Goal: Task Accomplishment & Management: Use online tool/utility

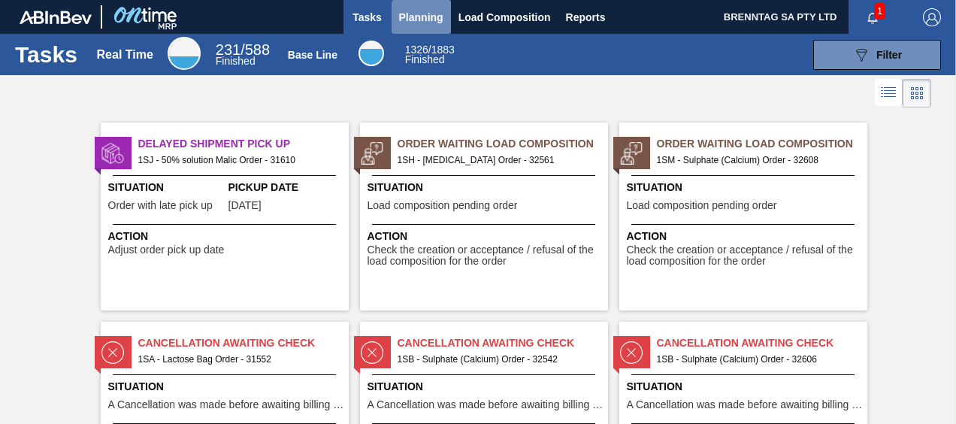
click at [423, 15] on span "Planning" at bounding box center [421, 17] width 44 height 18
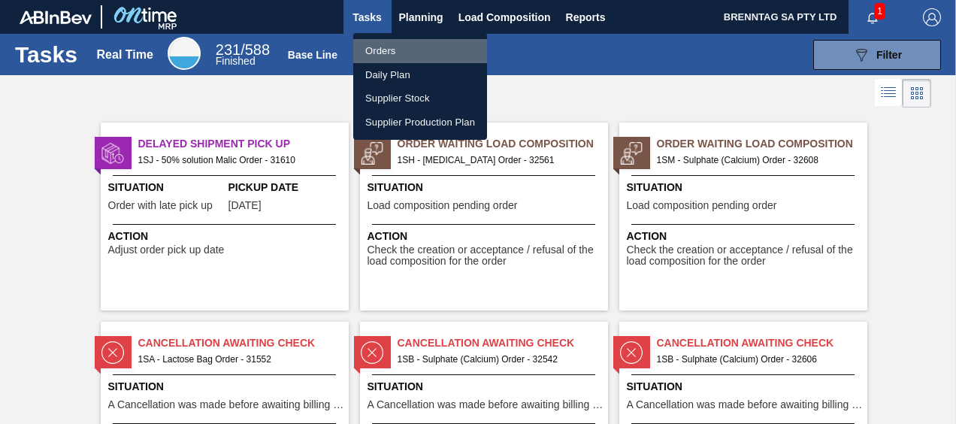
click at [408, 48] on li "Orders" at bounding box center [420, 51] width 134 height 24
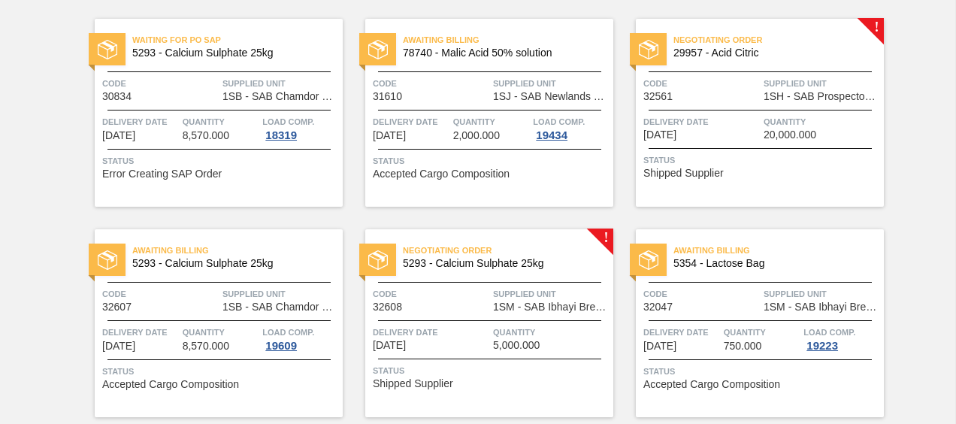
scroll to position [150, 0]
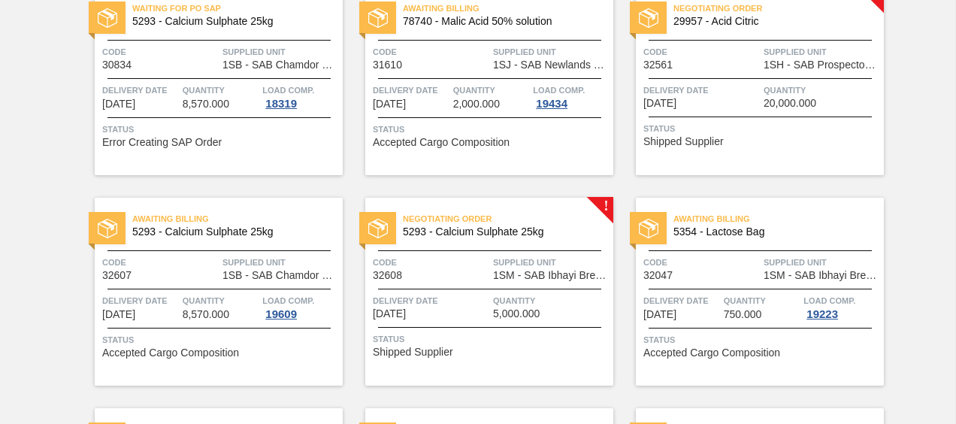
click at [469, 268] on span "Code" at bounding box center [431, 262] width 117 height 15
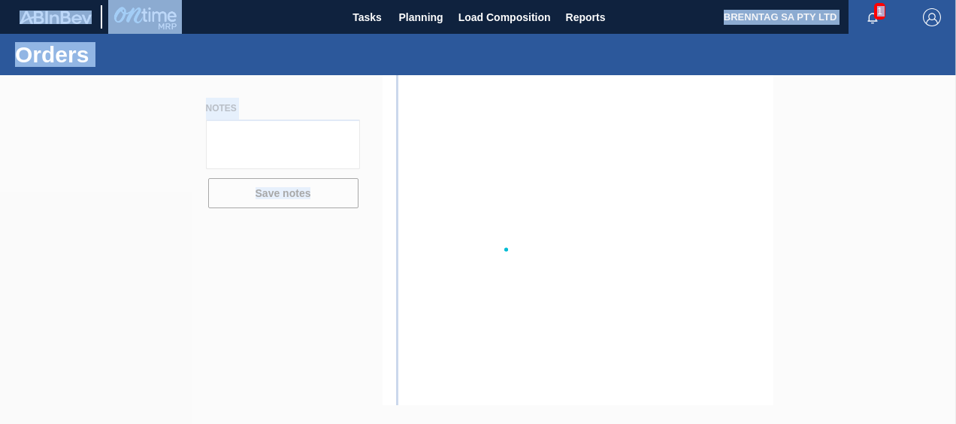
click at [469, 268] on icon at bounding box center [478, 250] width 60 height 60
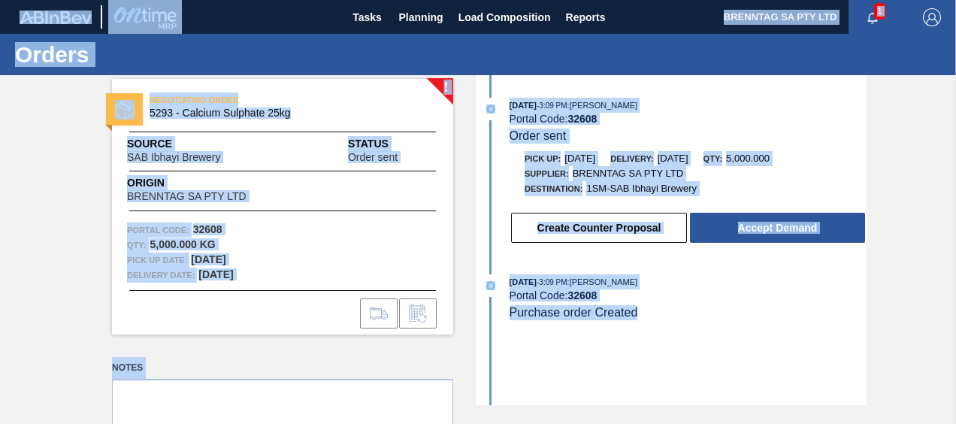
click at [766, 304] on div "[DATE] 3:09 PM : [PERSON_NAME] Portal Code: 32608 Purchase order Created" at bounding box center [688, 297] width 357 height 46
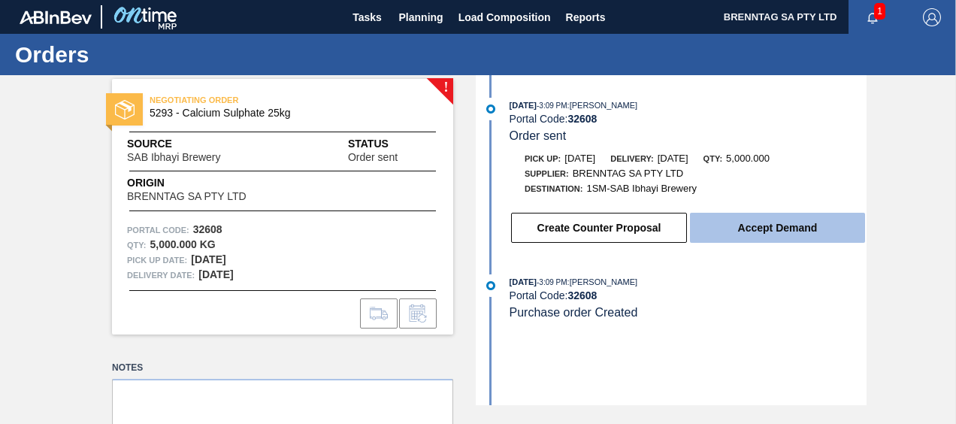
click at [758, 229] on button "Accept Demand" at bounding box center [777, 228] width 175 height 30
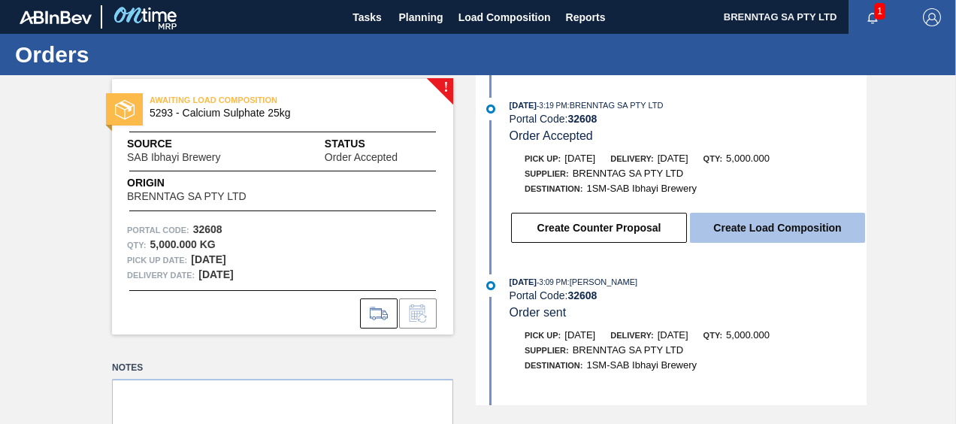
click at [749, 229] on button "Create Load Composition" at bounding box center [777, 228] width 175 height 30
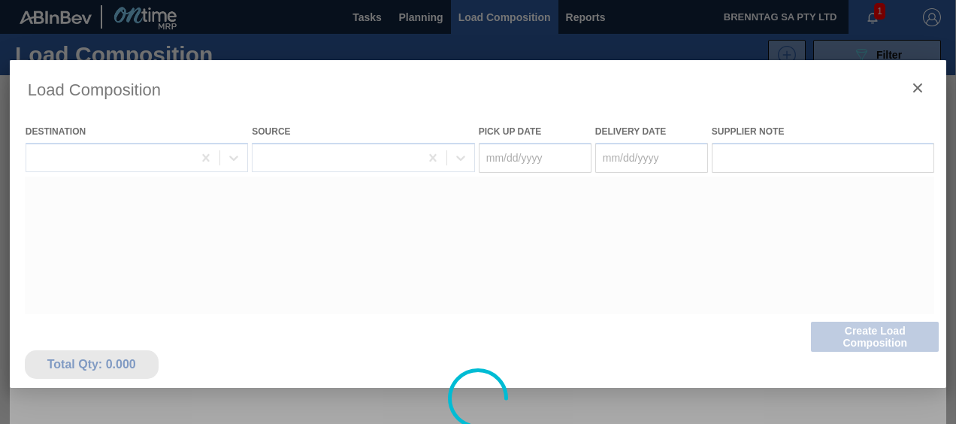
type Date "[DATE]"
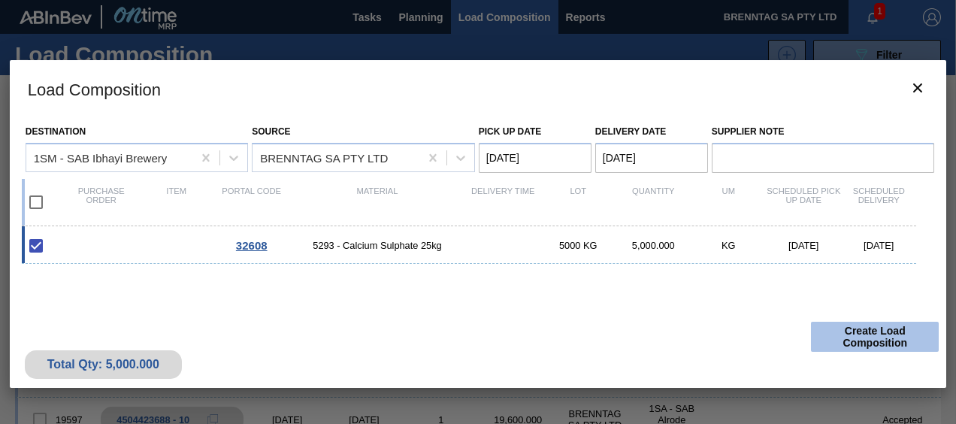
click at [855, 338] on button "Create Load Composition" at bounding box center [875, 337] width 128 height 30
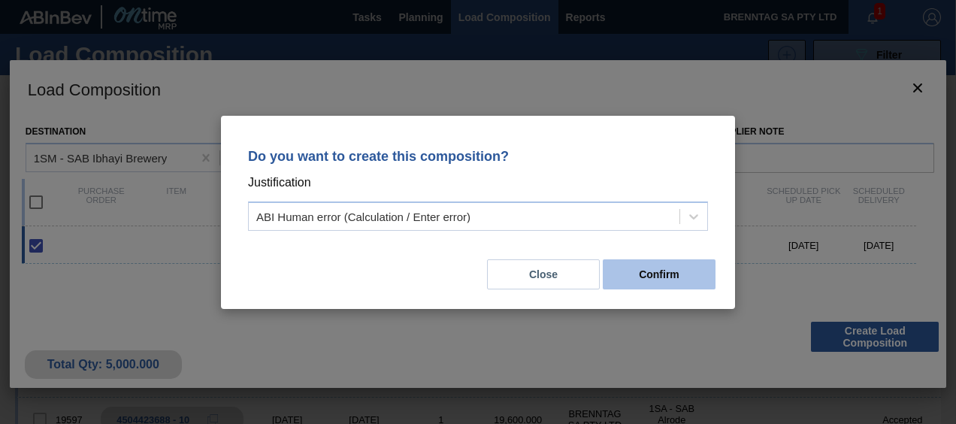
click at [647, 279] on button "Confirm" at bounding box center [659, 274] width 113 height 30
